Goal: Check status: Check status

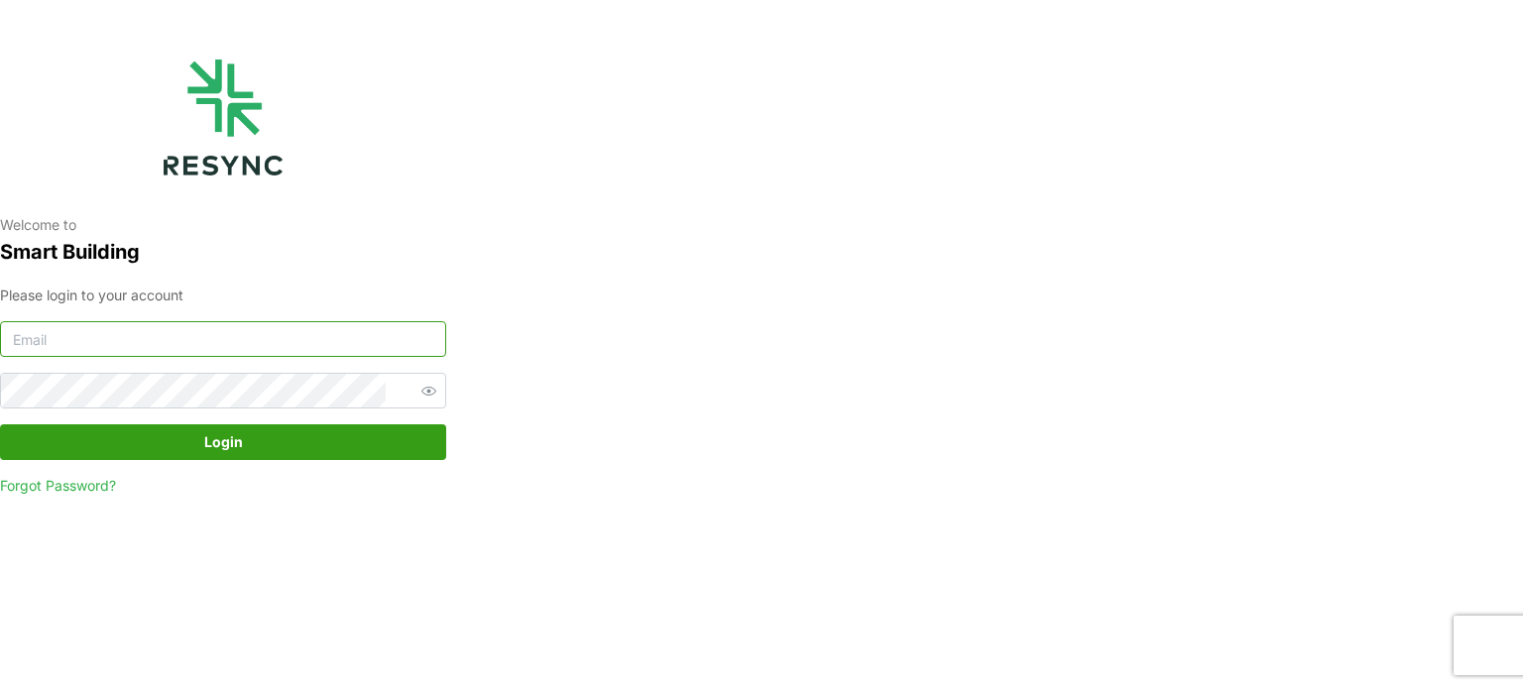
type input "[EMAIL_ADDRESS][DOMAIN_NAME]"
click at [174, 451] on span "Login" at bounding box center [223, 442] width 409 height 34
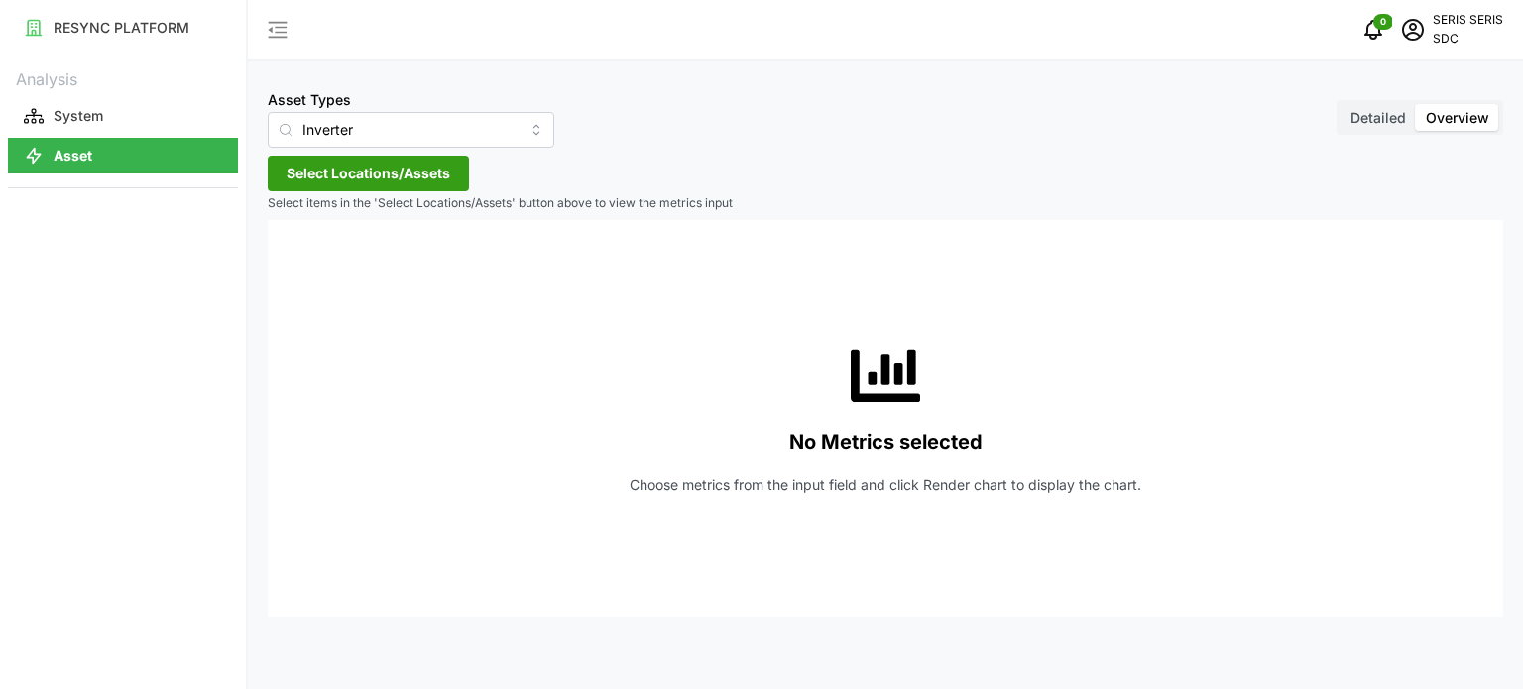
click at [340, 170] on span "Select Locations/Assets" at bounding box center [369, 174] width 164 height 34
click at [318, 268] on span "Select SDC-1" at bounding box center [317, 264] width 13 height 13
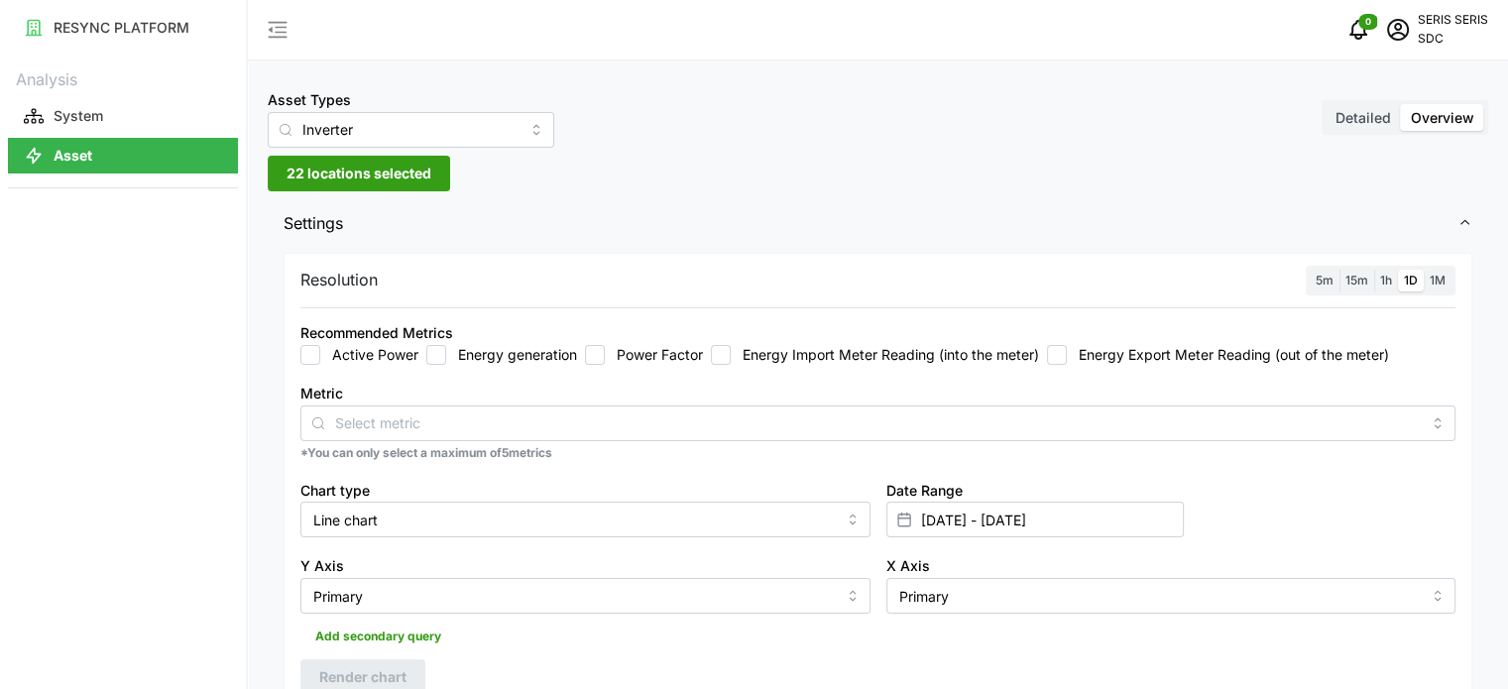
click at [439, 354] on input "Energy generation" at bounding box center [436, 355] width 20 height 20
checkbox input "true"
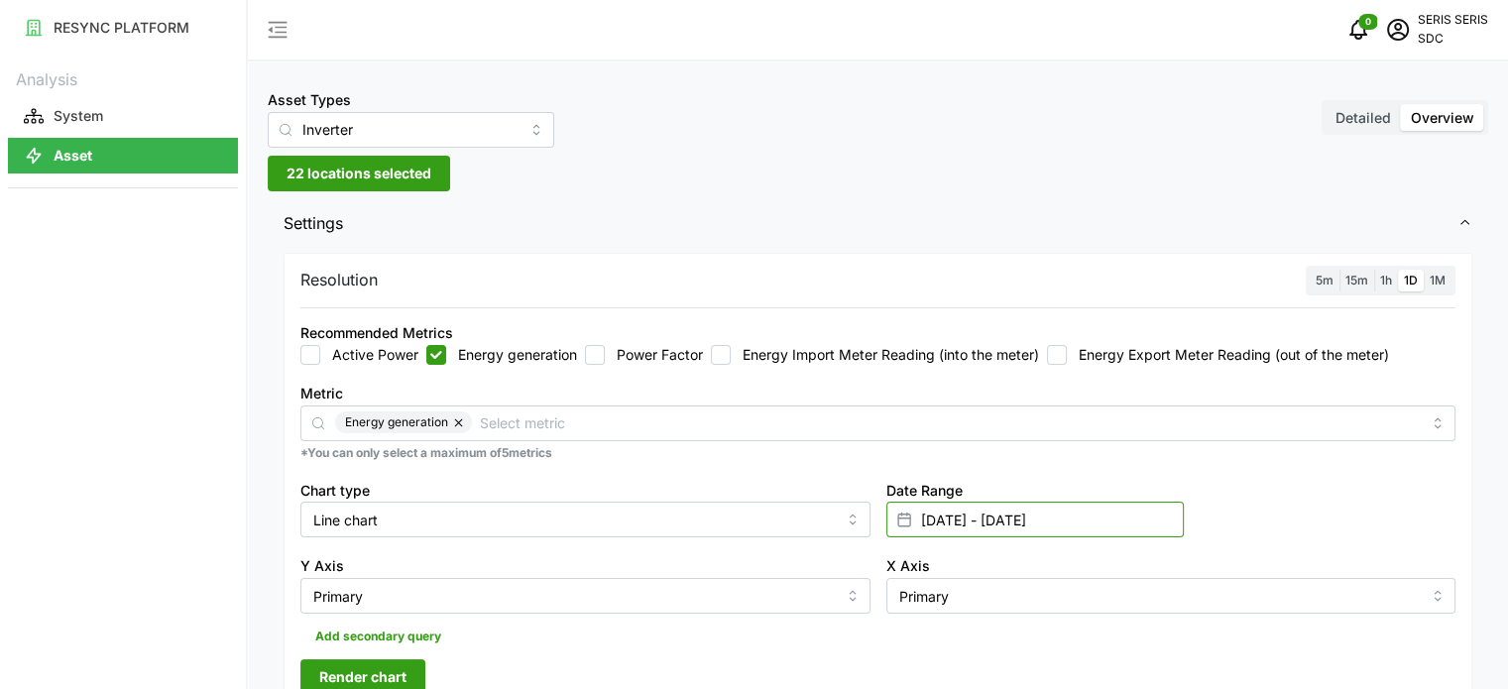
click at [1008, 522] on input "[DATE] - [DATE]" at bounding box center [1035, 520] width 297 height 36
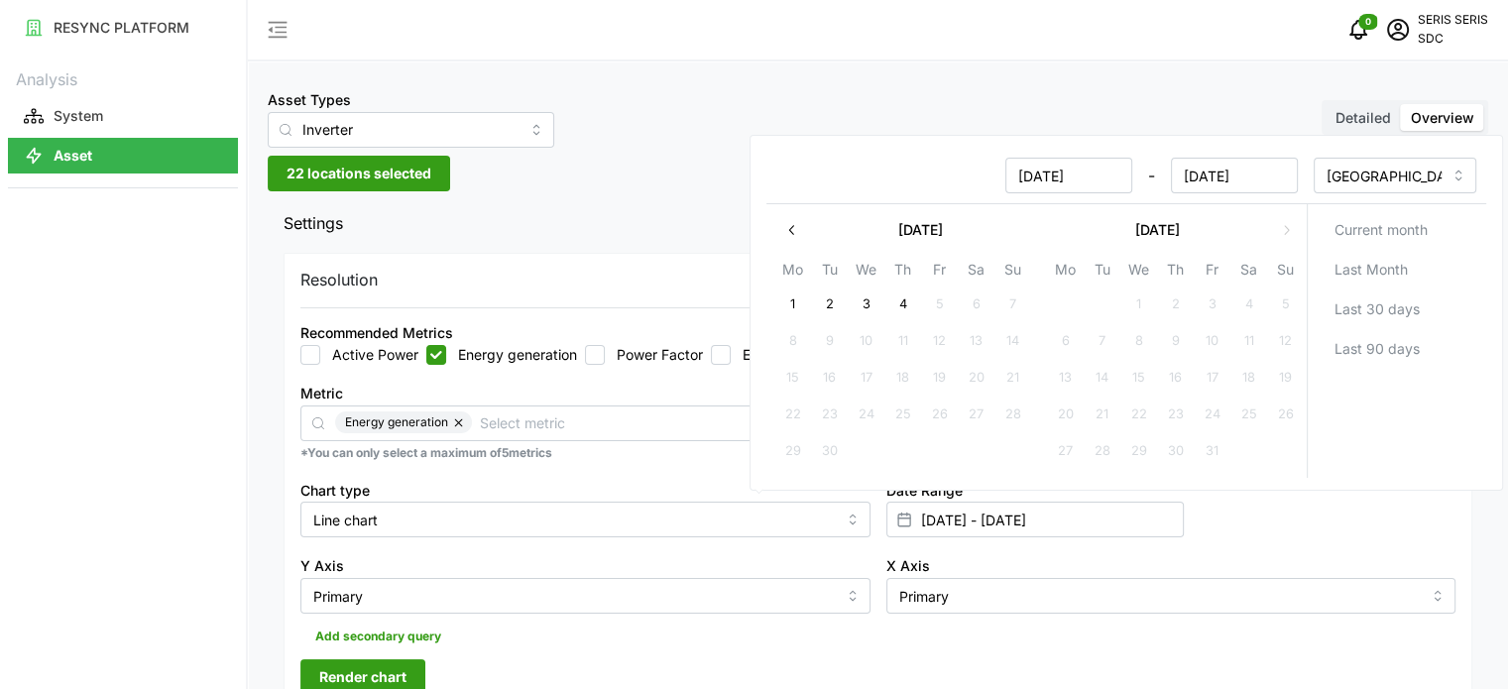
click at [873, 312] on button "3" at bounding box center [866, 306] width 36 height 36
type input "02 Sep 2025 - 03 Sep 2025"
type input "03 Sep 2025"
click at [873, 312] on button "3" at bounding box center [866, 306] width 36 height 36
type input "03 Sep 2025 - 03 Sep 2025"
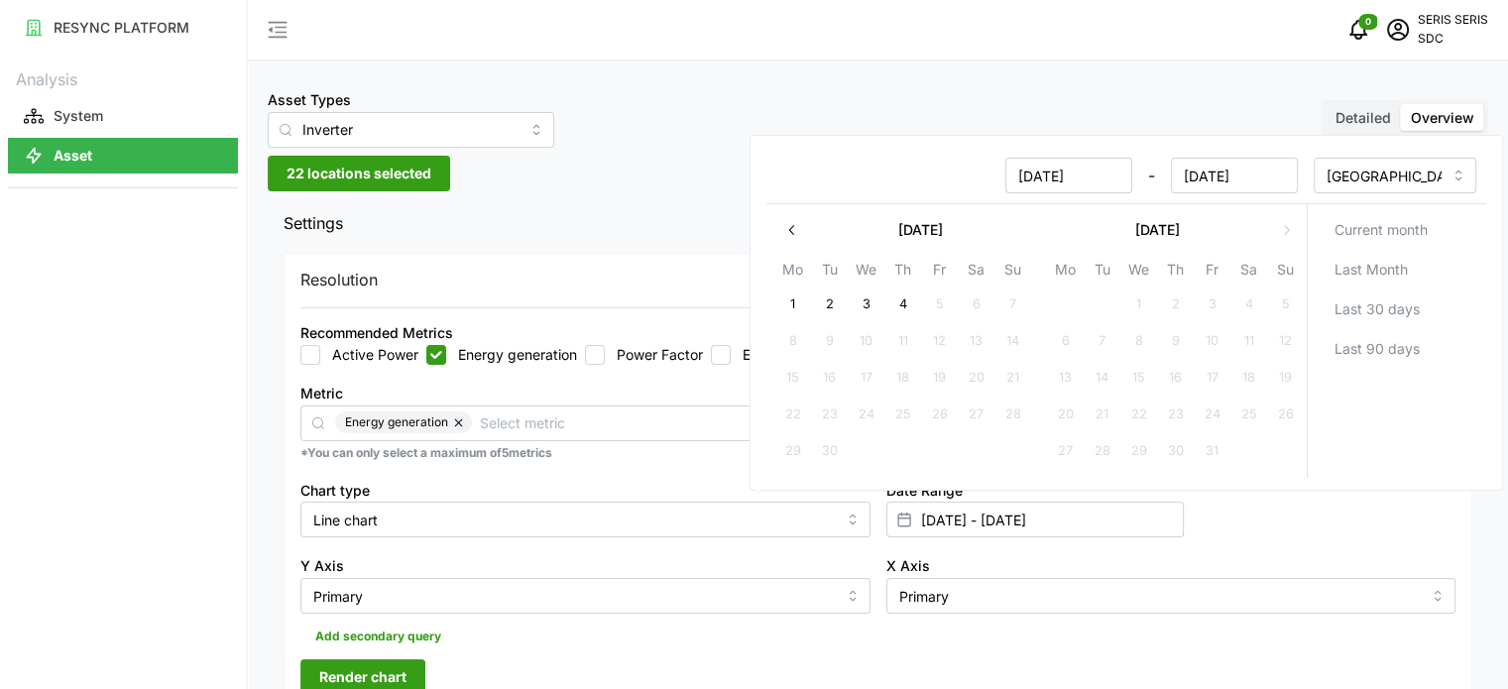
type input "03 Sep 2025"
click at [593, 642] on div "Add secondary query" at bounding box center [877, 633] width 1155 height 38
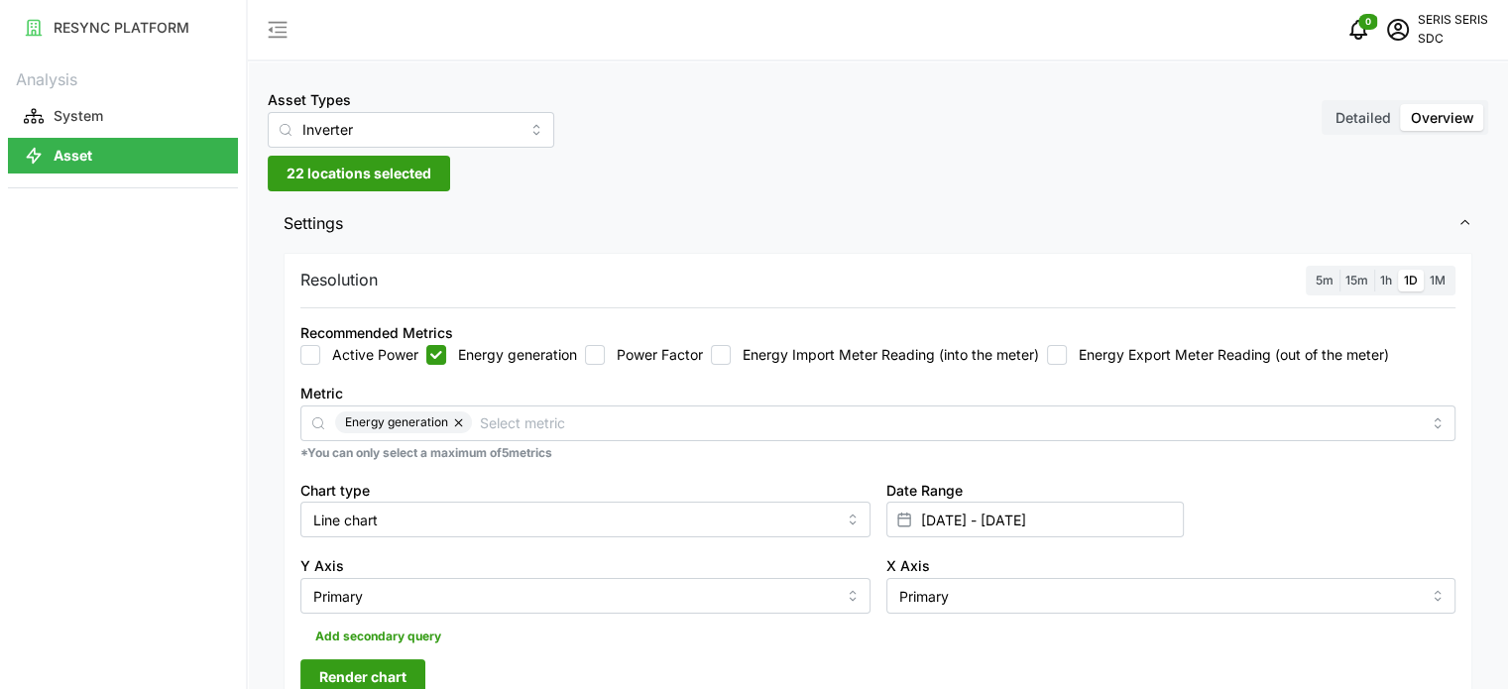
click at [413, 661] on button "Render chart" at bounding box center [362, 677] width 125 height 36
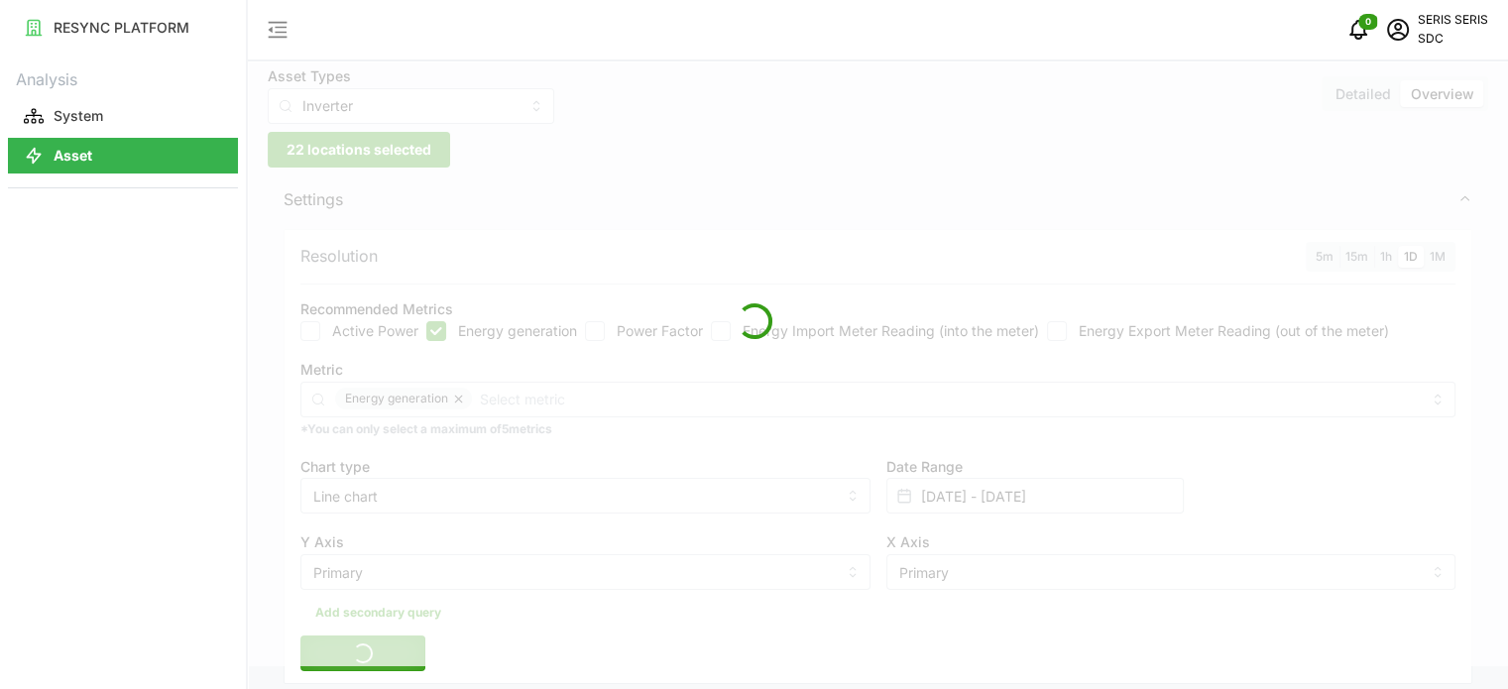
scroll to position [297, 0]
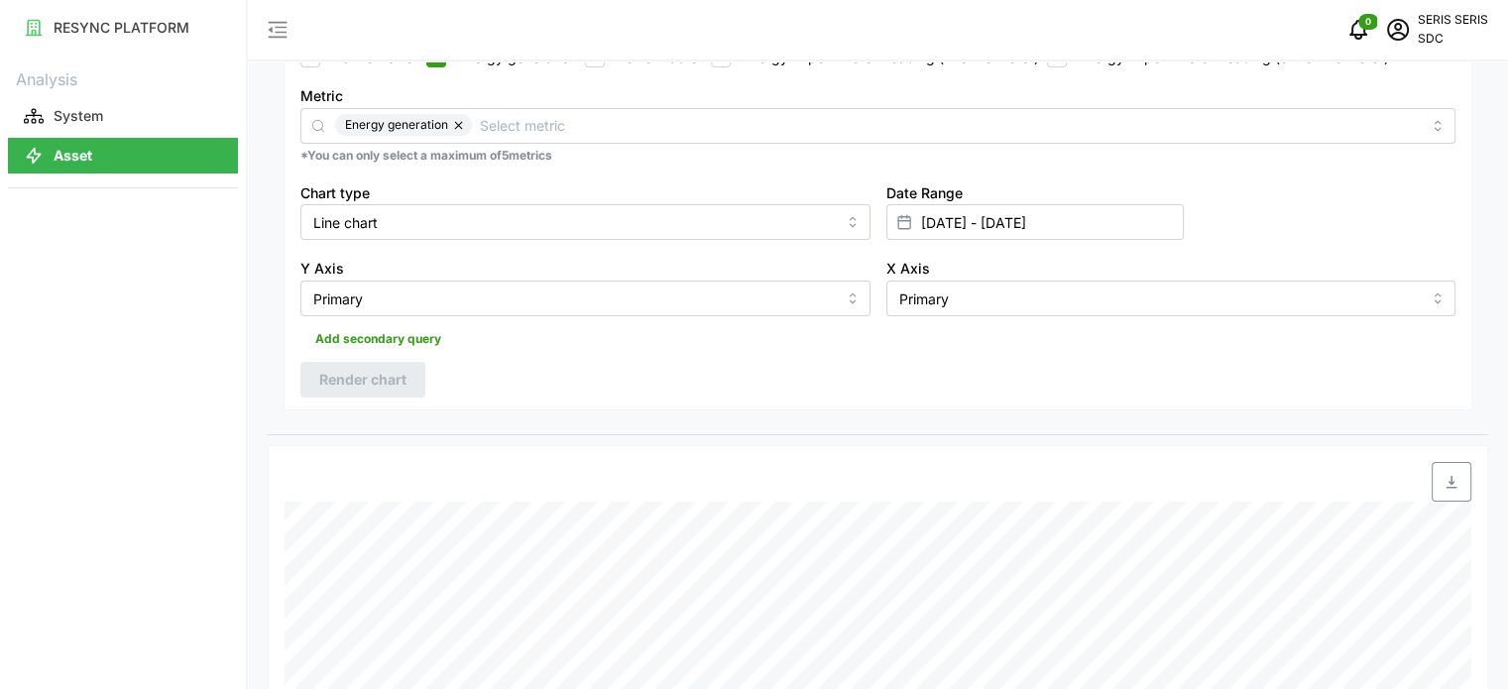
click at [1456, 487] on icon "button" at bounding box center [1451, 482] width 11 height 13
